Goal: Information Seeking & Learning: Understand process/instructions

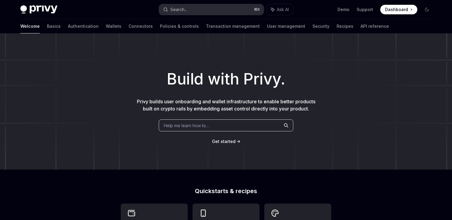
click at [196, 12] on button "Search... ⌘ K" at bounding box center [211, 9] width 105 height 11
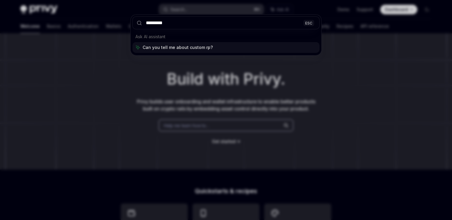
type input "**********"
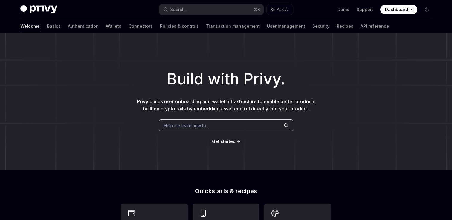
type textarea "*"
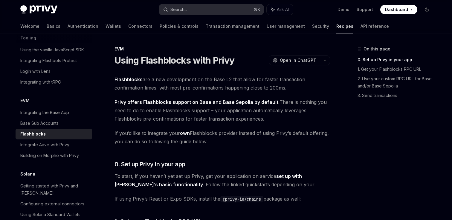
click at [190, 10] on button "Search... ⌘ K" at bounding box center [211, 9] width 105 height 11
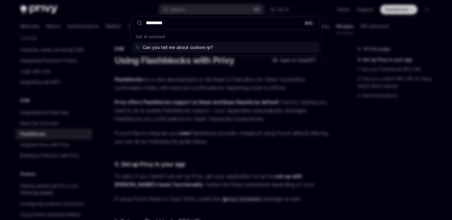
type input "**********"
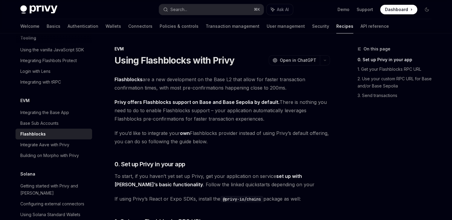
type textarea "*"
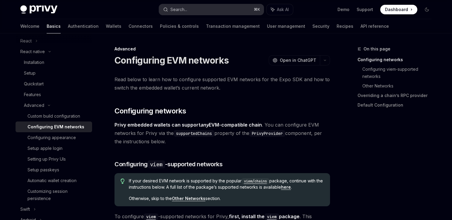
click at [176, 6] on div "Search..." at bounding box center [178, 9] width 17 height 7
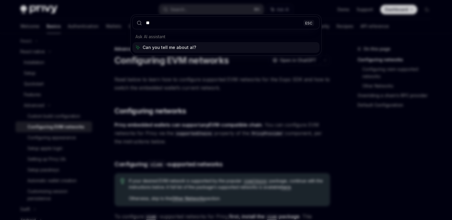
type input "*"
type input "*********"
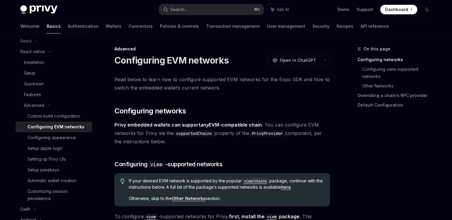
type textarea "*"
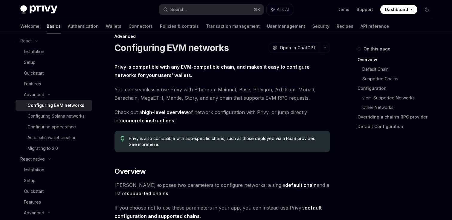
scroll to position [1266, 0]
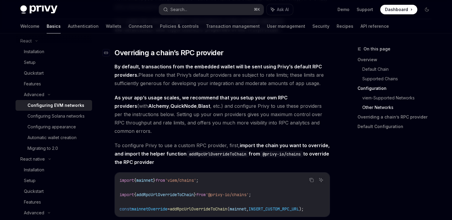
click at [111, 55] on link "​" at bounding box center [109, 53] width 12 height 10
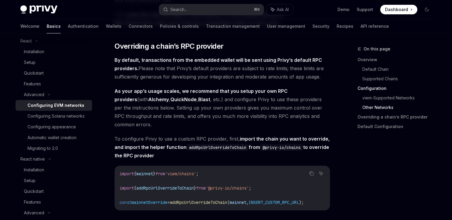
scroll to position [1273, 0]
click at [106, 51] on link "​" at bounding box center [109, 47] width 12 height 10
click at [106, 48] on icon "Navigate to header" at bounding box center [106, 47] width 4 height 4
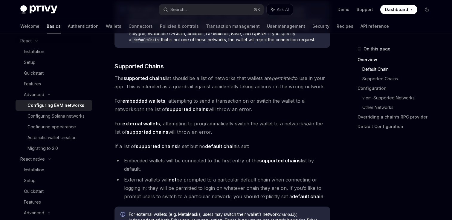
scroll to position [339, 0]
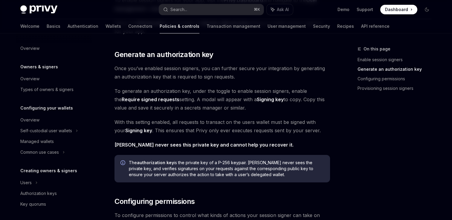
scroll to position [297, 0]
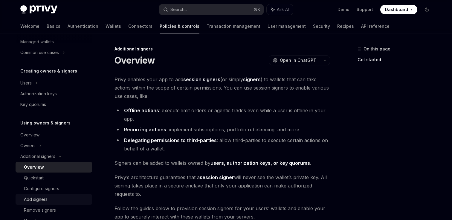
scroll to position [96, 0]
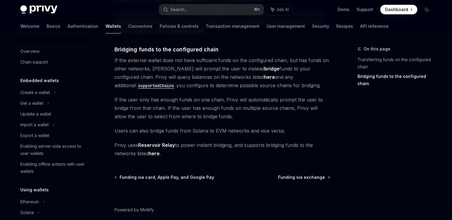
scroll to position [210, 0]
